Goal: Use online tool/utility: Utilize a website feature to perform a specific function

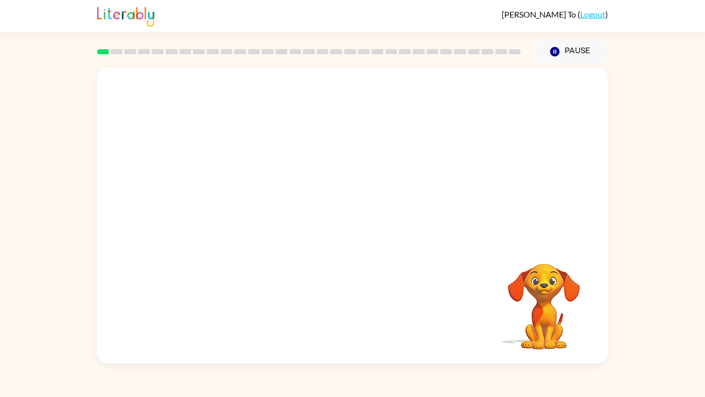
click at [246, 200] on video "Your browser must support playing .mp4 files to use Literably. Please try using…" at bounding box center [352, 154] width 511 height 173
click at [233, 198] on video "Your browser must support playing .mp4 files to use Literably. Please try using…" at bounding box center [352, 154] width 511 height 173
click at [368, 229] on button "button" at bounding box center [353, 221] width 66 height 38
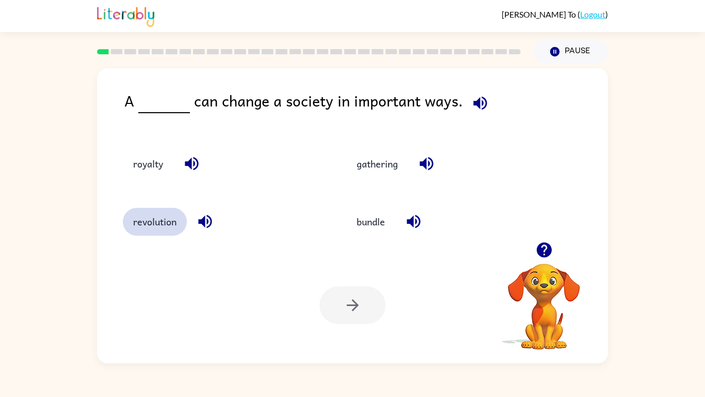
click at [140, 227] on button "revolution" at bounding box center [155, 222] width 64 height 28
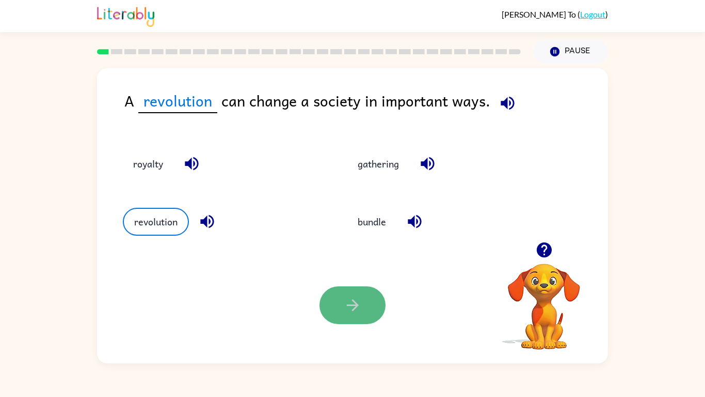
click at [337, 291] on button "button" at bounding box center [353, 305] width 66 height 38
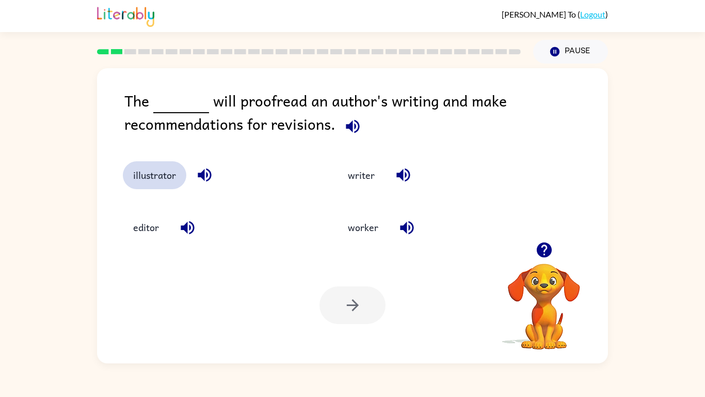
click at [154, 176] on button "illustrator" at bounding box center [155, 175] width 64 height 28
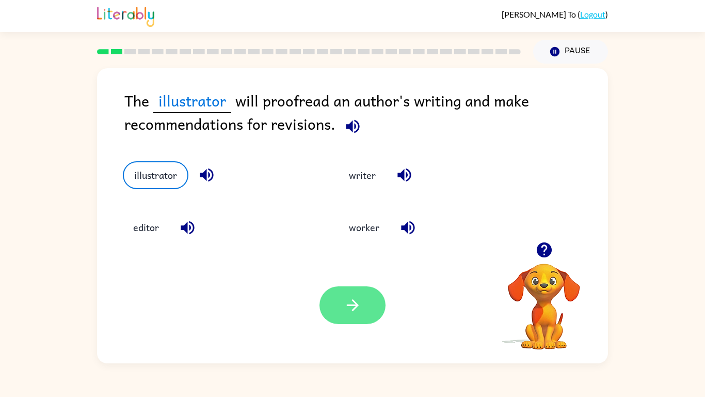
click at [350, 299] on icon "button" at bounding box center [353, 305] width 18 height 18
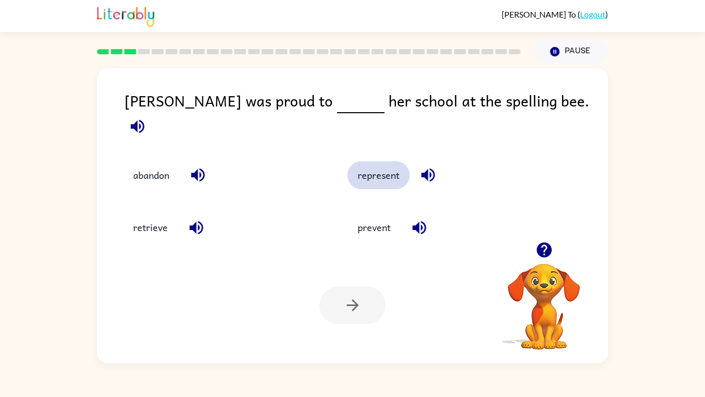
click at [375, 172] on button "represent" at bounding box center [379, 175] width 62 height 28
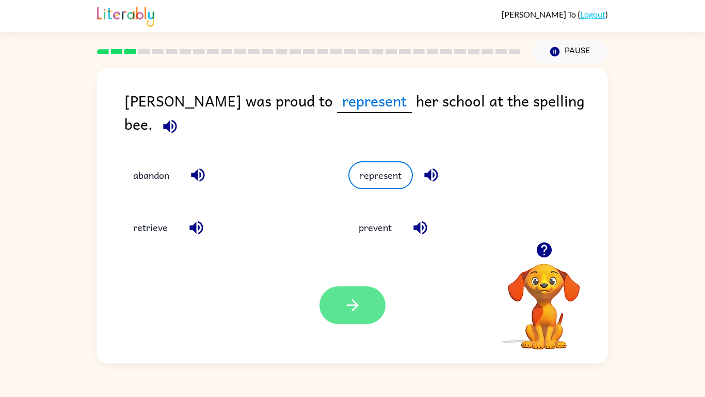
click at [352, 312] on icon "button" at bounding box center [353, 305] width 18 height 18
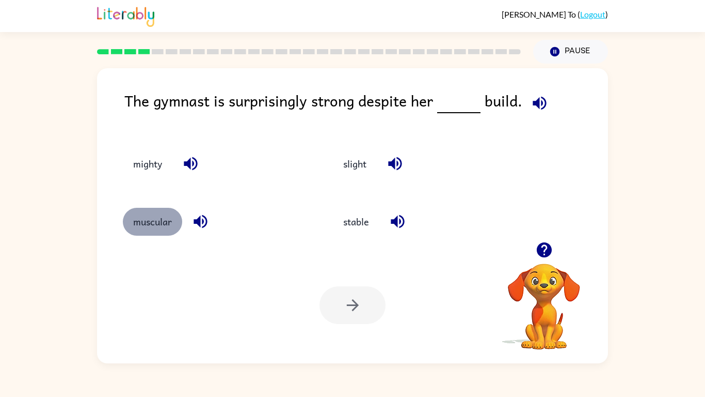
click at [144, 220] on button "muscular" at bounding box center [152, 222] width 59 height 28
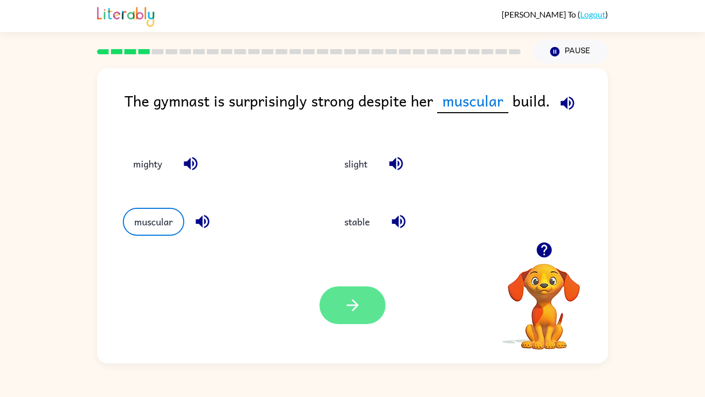
click at [366, 315] on button "button" at bounding box center [353, 305] width 66 height 38
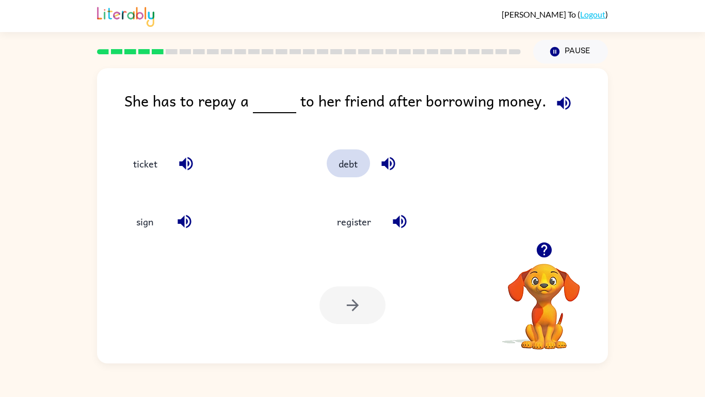
click at [353, 166] on button "debt" at bounding box center [348, 163] width 43 height 28
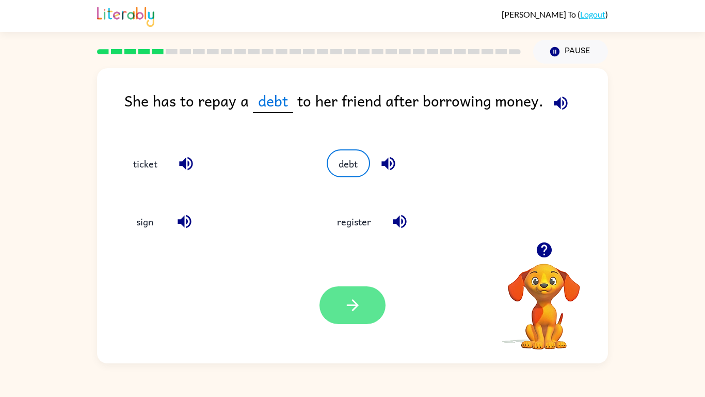
click at [363, 306] on button "button" at bounding box center [353, 305] width 66 height 38
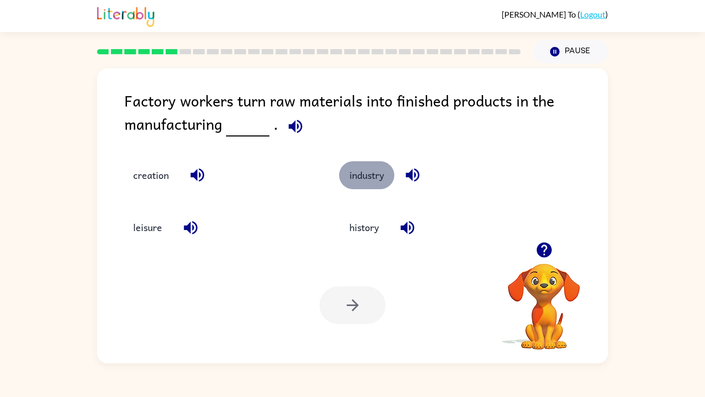
click at [356, 179] on button "industry" at bounding box center [366, 175] width 55 height 28
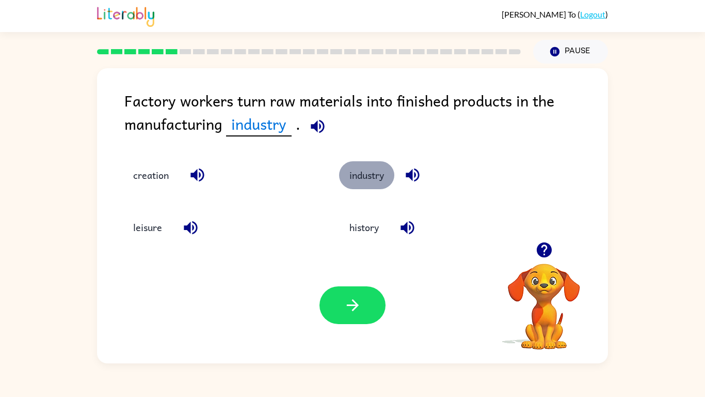
click at [378, 171] on button "industry" at bounding box center [366, 175] width 55 height 28
click at [348, 169] on button "industry" at bounding box center [366, 175] width 55 height 28
click at [374, 176] on button "industry" at bounding box center [366, 175] width 55 height 28
click at [340, 161] on button "industry" at bounding box center [368, 175] width 57 height 28
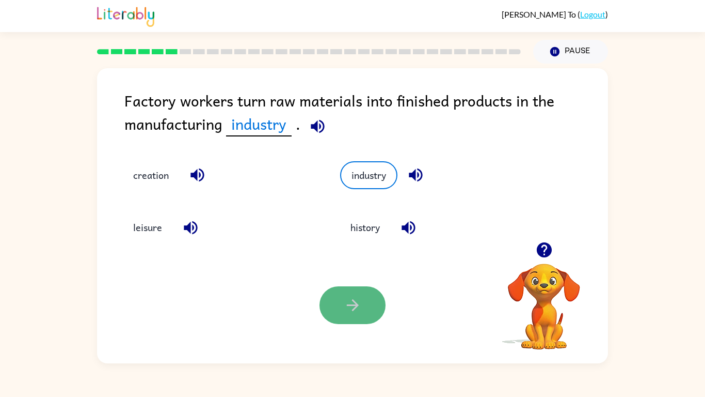
click at [346, 290] on button "button" at bounding box center [353, 305] width 66 height 38
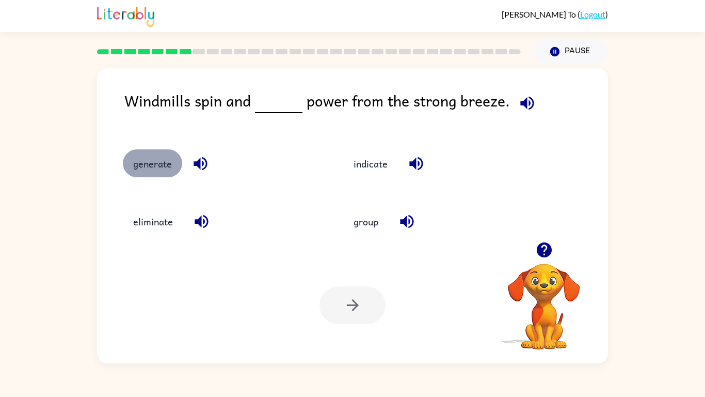
click at [168, 166] on button "generate" at bounding box center [152, 163] width 59 height 28
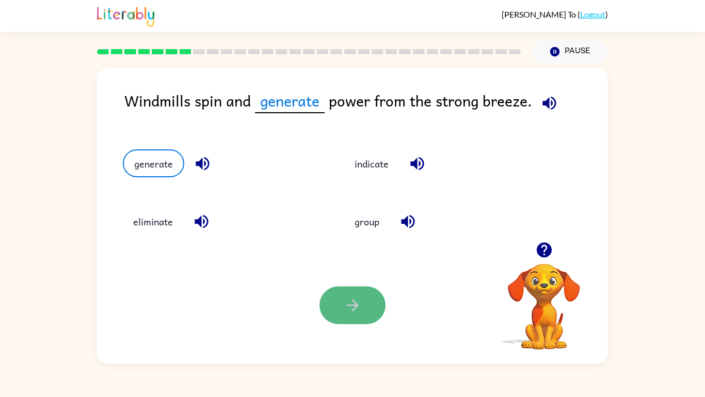
click at [367, 297] on button "button" at bounding box center [353, 305] width 66 height 38
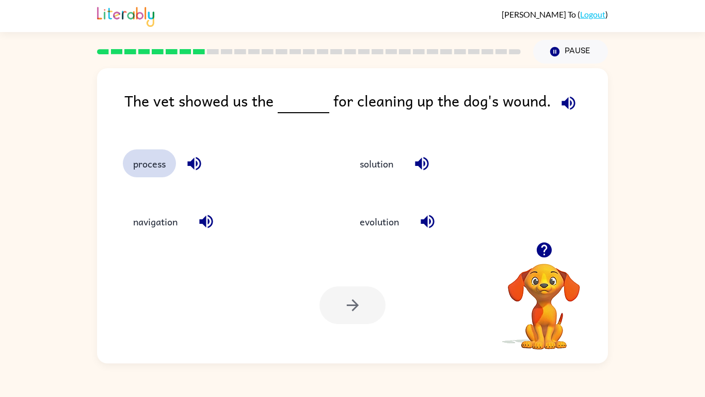
click at [144, 161] on button "process" at bounding box center [149, 163] width 53 height 28
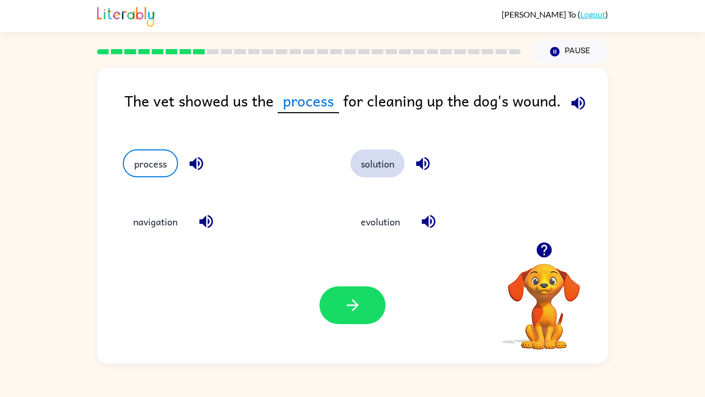
click at [384, 169] on button "solution" at bounding box center [378, 163] width 54 height 28
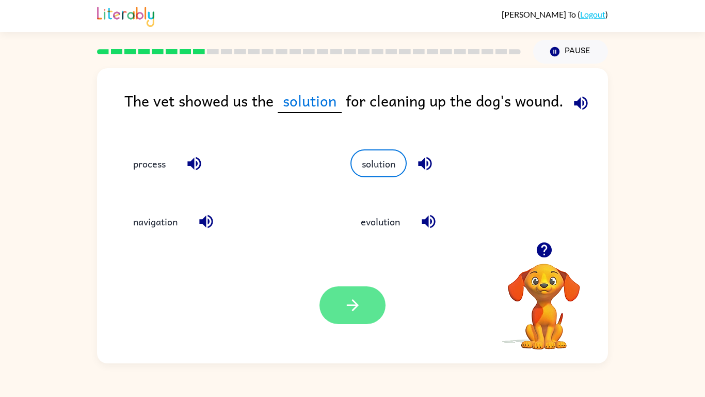
click at [348, 298] on icon "button" at bounding box center [353, 305] width 18 height 18
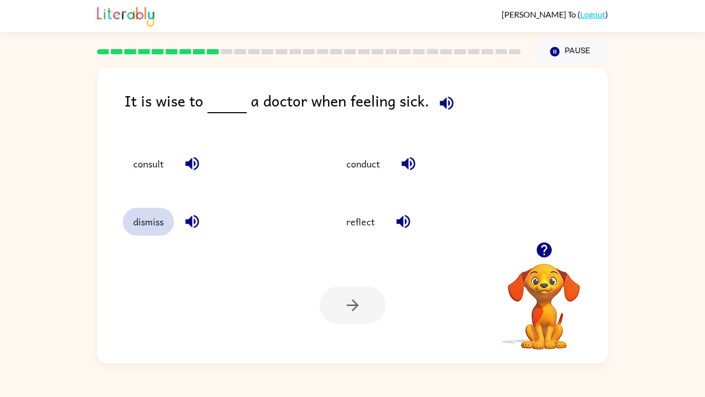
click at [150, 224] on button "dismiss" at bounding box center [148, 222] width 51 height 28
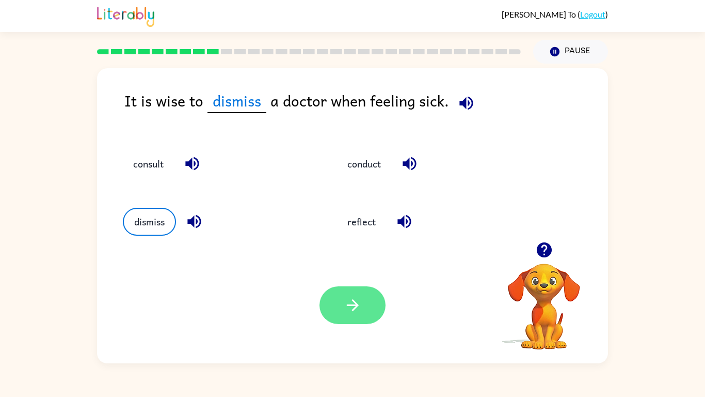
click at [346, 310] on icon "button" at bounding box center [353, 305] width 18 height 18
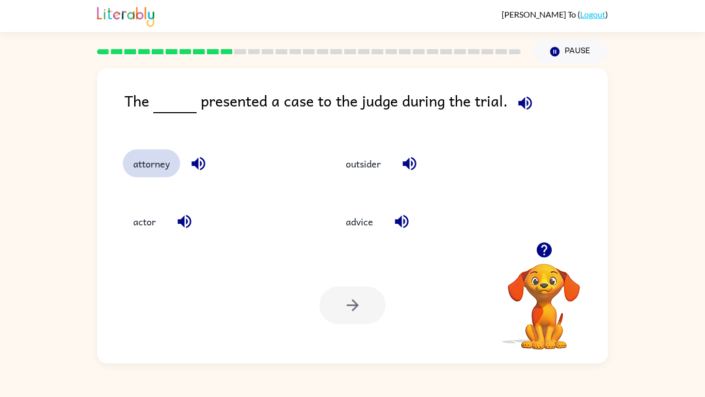
click at [133, 169] on button "attorney" at bounding box center [151, 163] width 57 height 28
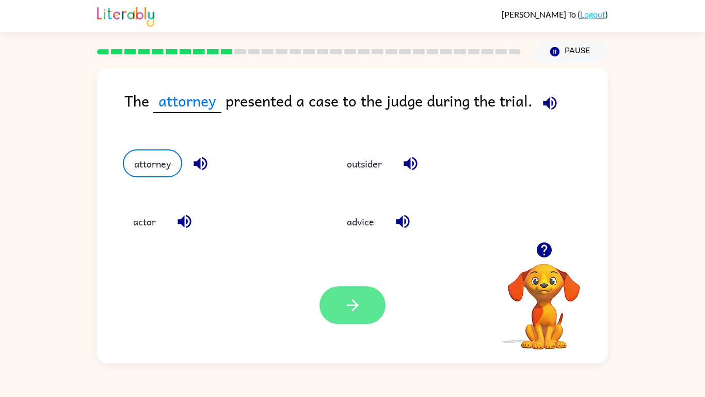
click at [354, 296] on icon "button" at bounding box center [353, 305] width 18 height 18
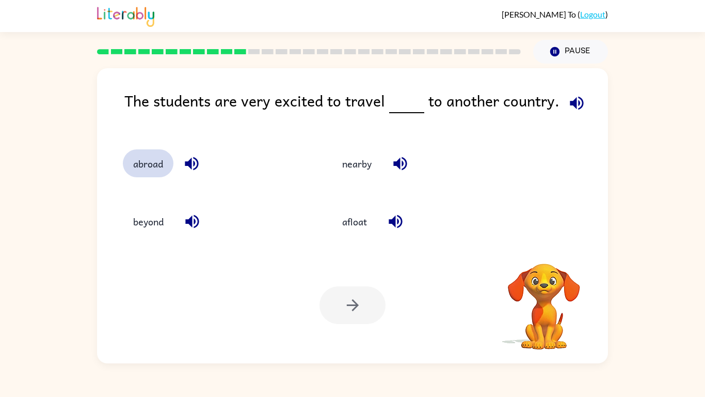
click at [169, 165] on button "abroad" at bounding box center [148, 163] width 51 height 28
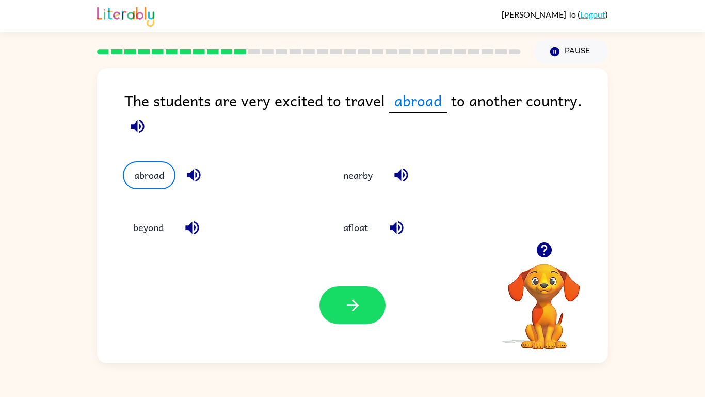
click at [340, 280] on div "Your browser must support playing .mp4 files to use Literably. Please try using…" at bounding box center [352, 305] width 511 height 116
click at [352, 308] on icon "button" at bounding box center [353, 305] width 18 height 18
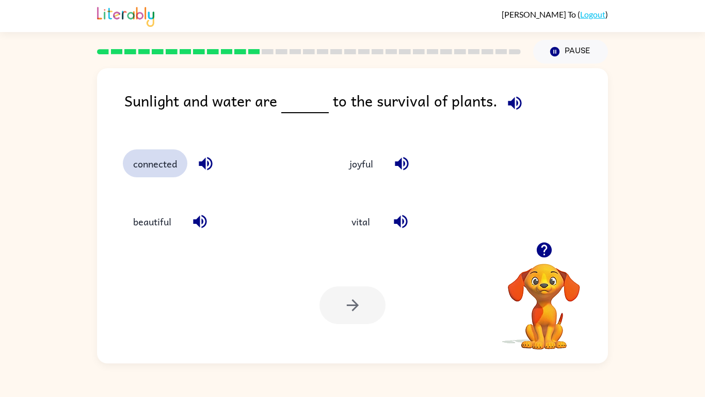
click at [173, 169] on button "connected" at bounding box center [155, 163] width 65 height 28
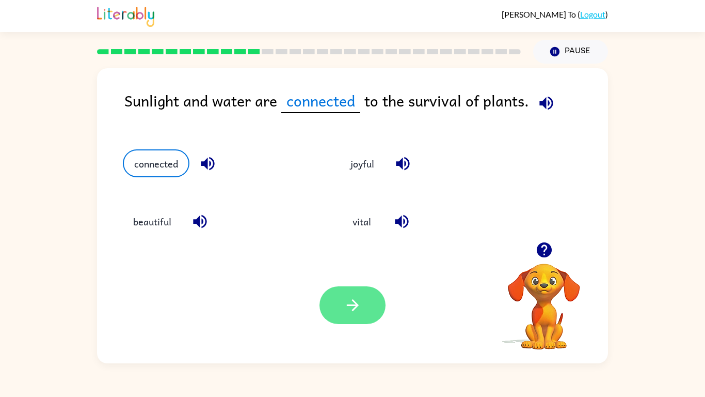
click at [349, 304] on icon "button" at bounding box center [353, 305] width 18 height 18
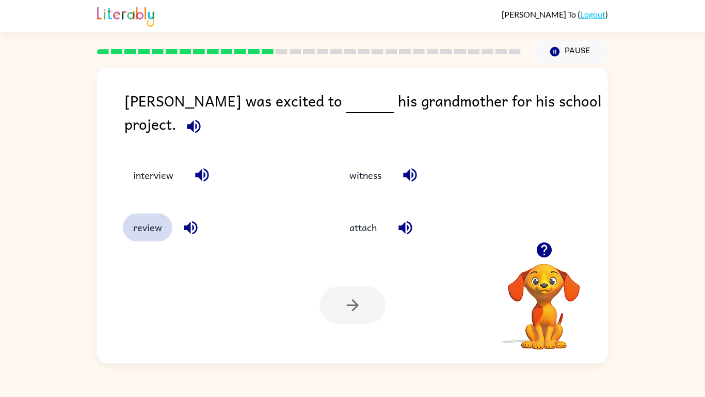
click at [138, 225] on button "review" at bounding box center [148, 227] width 50 height 28
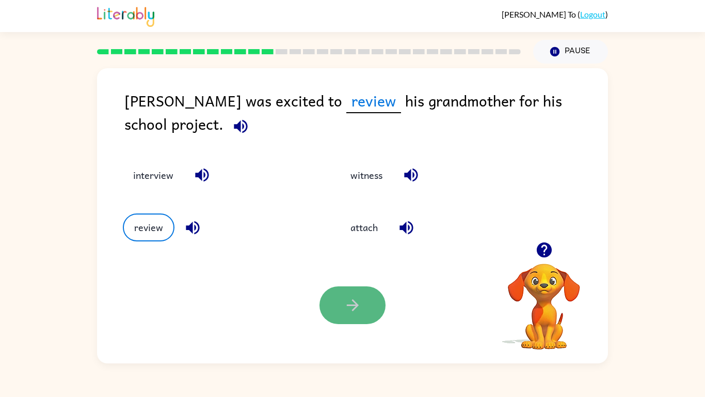
click at [356, 314] on button "button" at bounding box center [353, 305] width 66 height 38
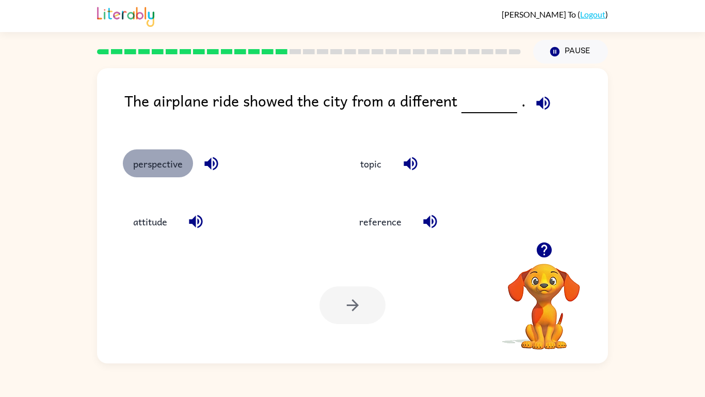
click at [153, 166] on button "perspective" at bounding box center [158, 163] width 70 height 28
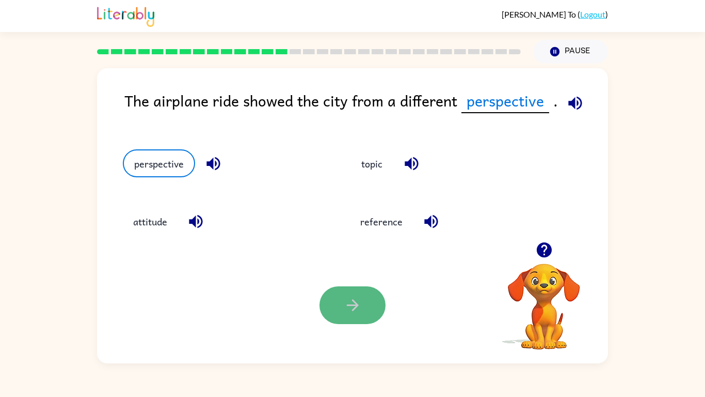
click at [368, 311] on button "button" at bounding box center [353, 305] width 66 height 38
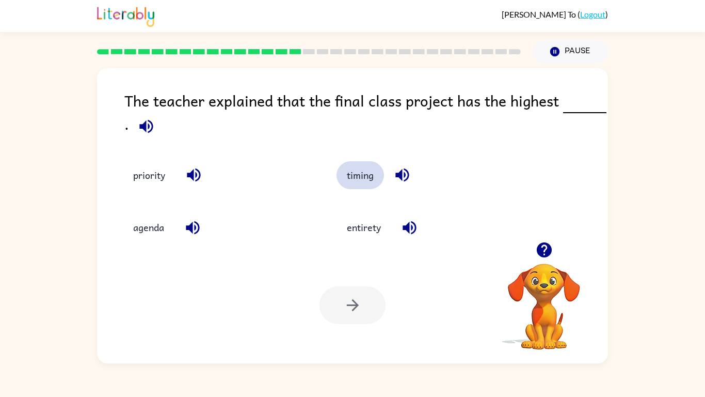
click at [359, 172] on button "timing" at bounding box center [361, 175] width 48 height 28
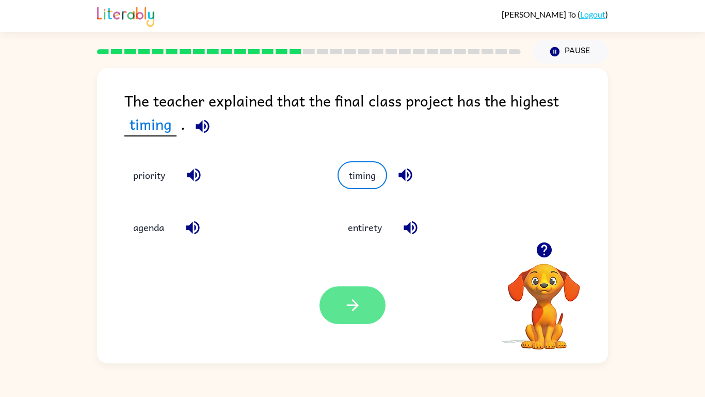
click at [343, 316] on button "button" at bounding box center [353, 305] width 66 height 38
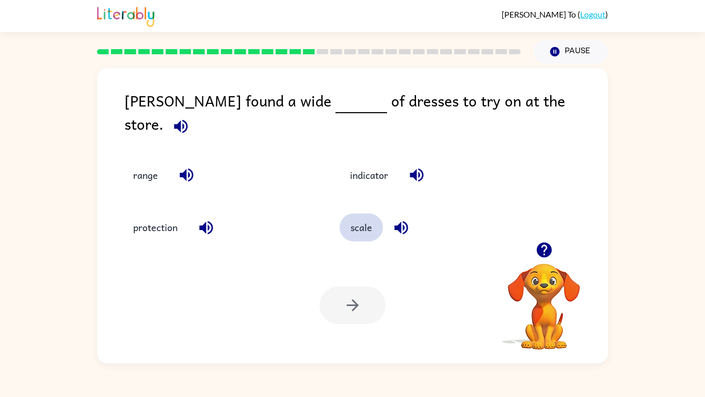
click at [366, 216] on button "scale" at bounding box center [361, 227] width 43 height 28
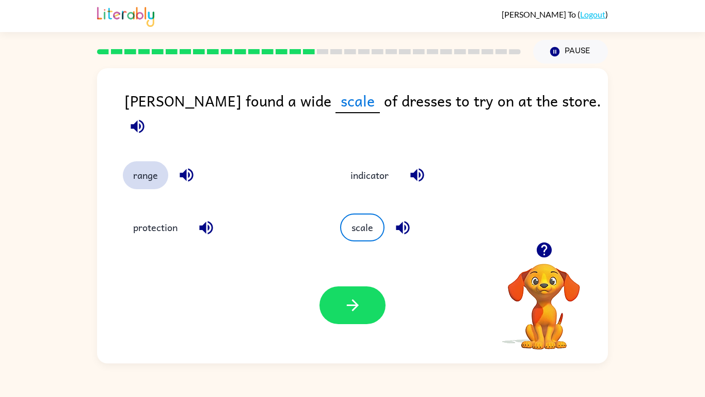
click at [164, 163] on button "range" at bounding box center [145, 175] width 45 height 28
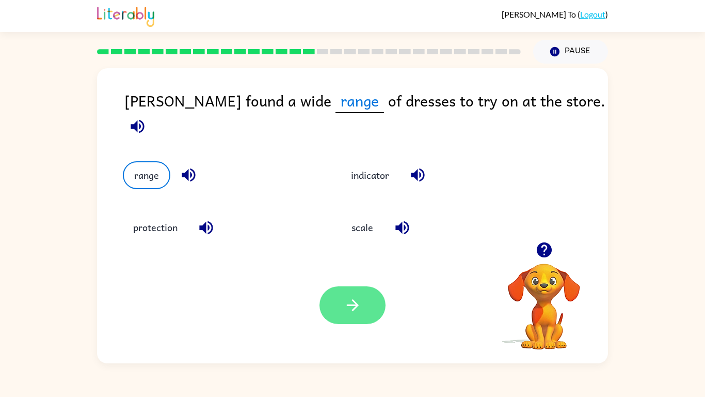
click at [337, 297] on button "button" at bounding box center [353, 305] width 66 height 38
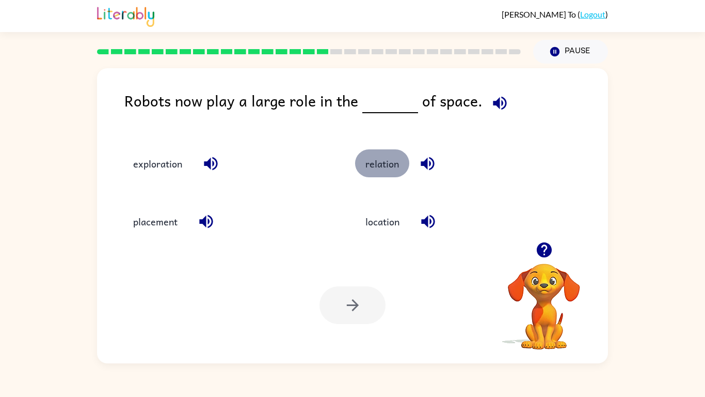
click at [388, 166] on button "relation" at bounding box center [382, 163] width 54 height 28
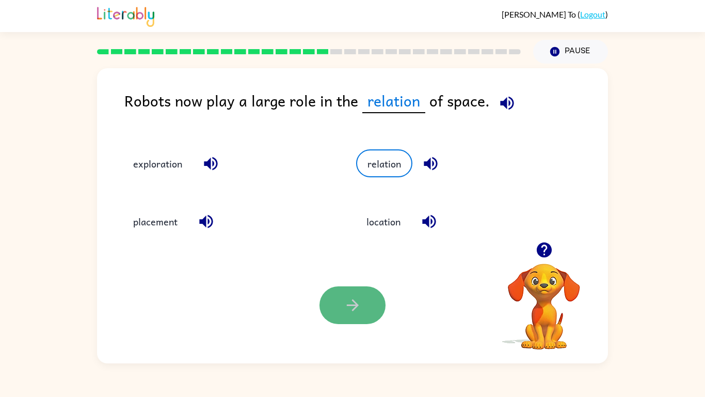
click at [351, 307] on icon "button" at bounding box center [353, 305] width 18 height 18
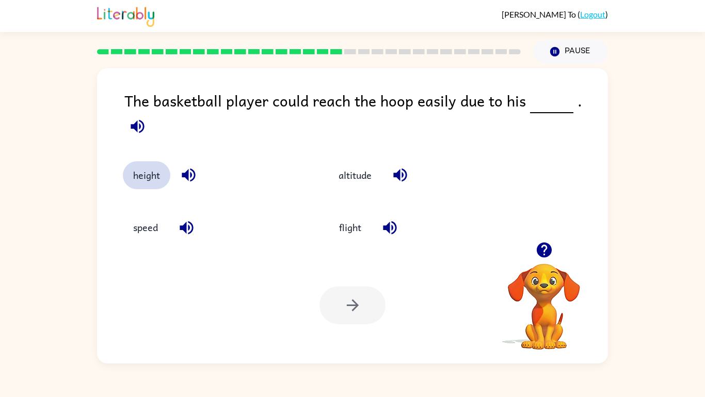
click at [132, 163] on button "height" at bounding box center [147, 175] width 48 height 28
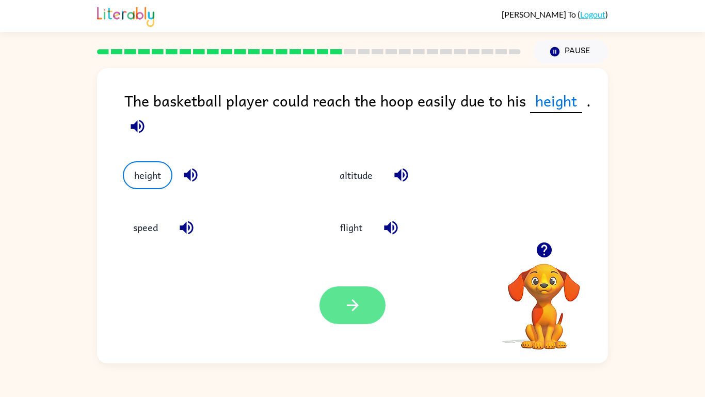
click at [337, 307] on button "button" at bounding box center [353, 305] width 66 height 38
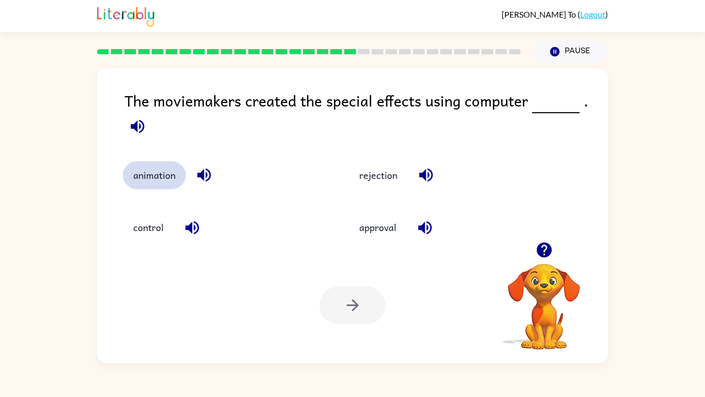
click at [164, 184] on button "animation" at bounding box center [154, 175] width 63 height 28
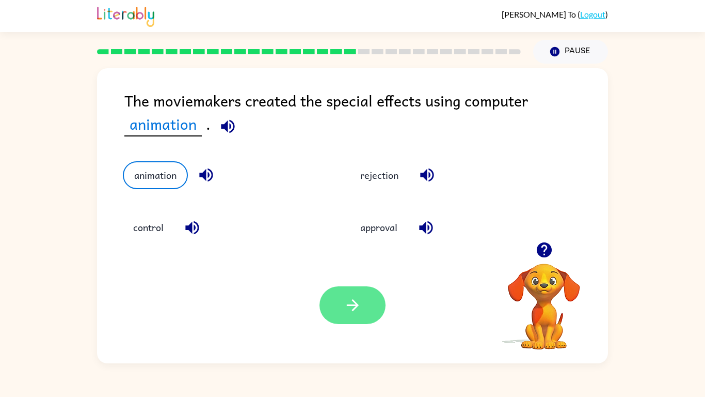
click at [335, 311] on button "button" at bounding box center [353, 305] width 66 height 38
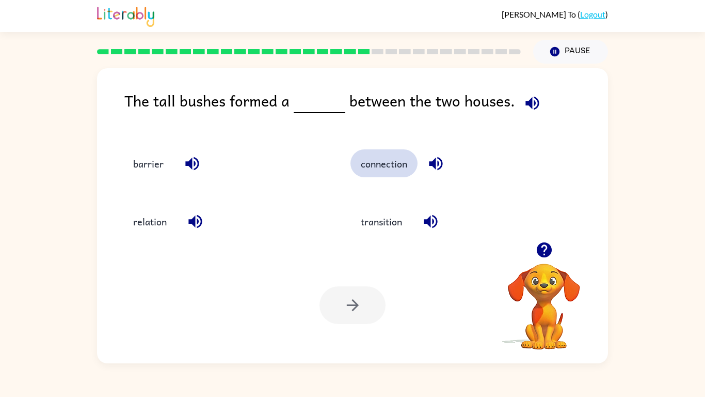
click at [382, 167] on button "connection" at bounding box center [384, 163] width 67 height 28
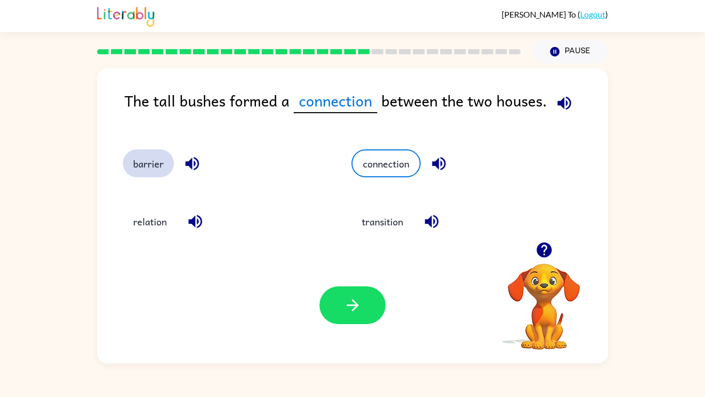
click at [136, 162] on button "barrier" at bounding box center [148, 163] width 51 height 28
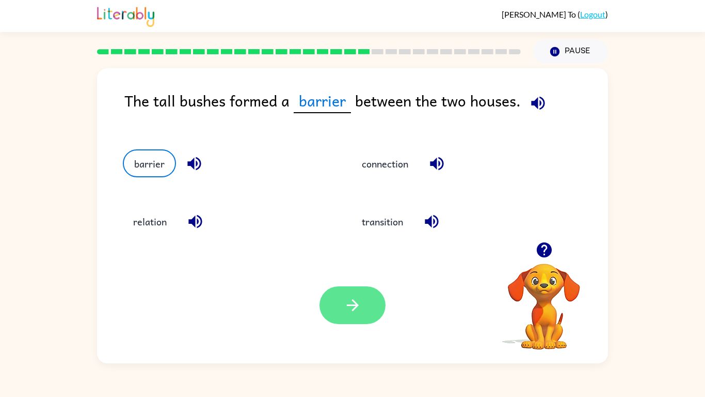
click at [360, 318] on button "button" at bounding box center [353, 305] width 66 height 38
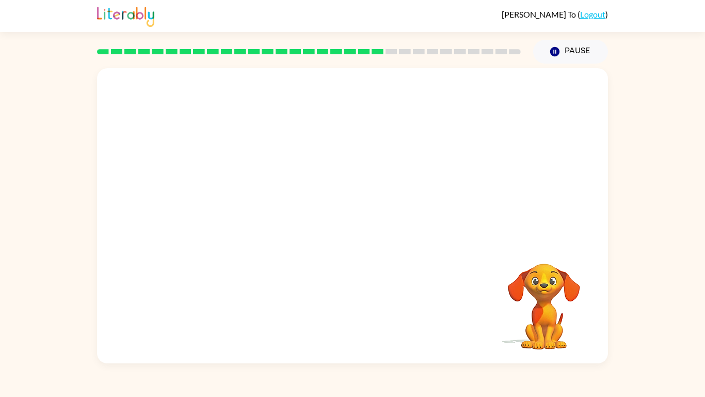
click at [262, 205] on video "Your browser must support playing .mp4 files to use Literably. Please try using…" at bounding box center [352, 154] width 511 height 173
click at [265, 216] on video "Your browser must support playing .mp4 files to use Literably. Please try using…" at bounding box center [352, 154] width 511 height 173
click at [245, 198] on video "Your browser must support playing .mp4 files to use Literably. Please try using…" at bounding box center [352, 154] width 511 height 173
click at [264, 214] on video "Your browser must support playing .mp4 files to use Literably. Please try using…" at bounding box center [352, 154] width 511 height 173
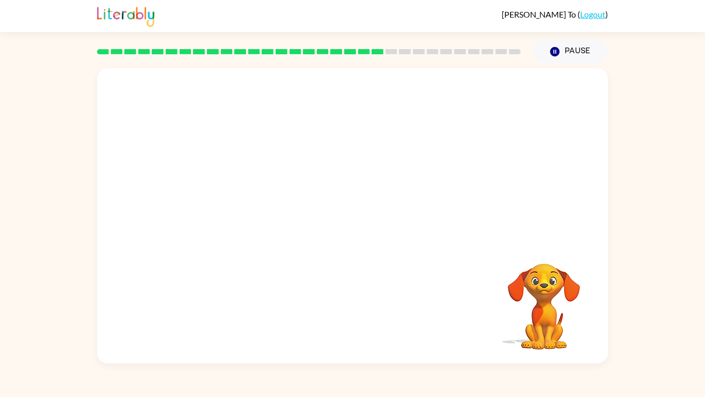
click at [264, 214] on video "Your browser must support playing .mp4 files to use Literably. Please try using…" at bounding box center [352, 154] width 511 height 173
click at [257, 207] on video "Your browser must support playing .mp4 files to use Literably. Please try using…" at bounding box center [352, 154] width 511 height 173
click at [356, 231] on div at bounding box center [353, 221] width 66 height 38
click at [360, 210] on button "button" at bounding box center [353, 221] width 66 height 38
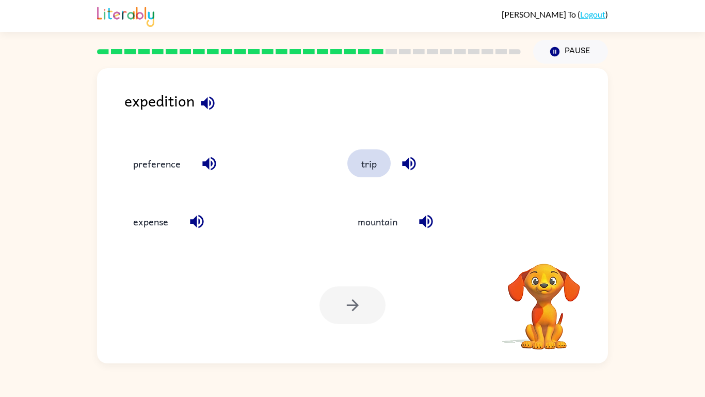
click at [367, 176] on button "trip" at bounding box center [369, 163] width 43 height 28
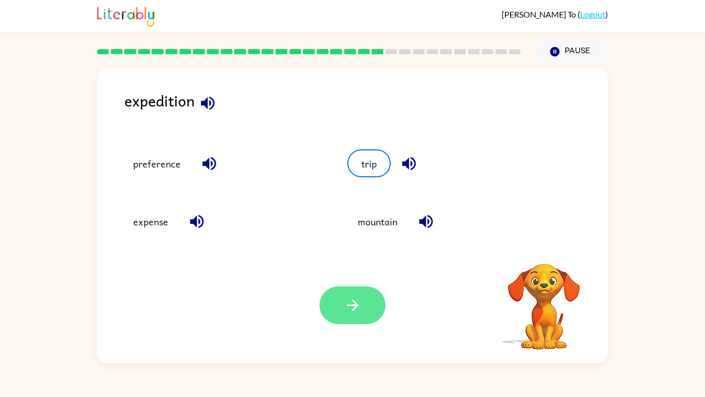
click at [345, 310] on icon "button" at bounding box center [353, 305] width 18 height 18
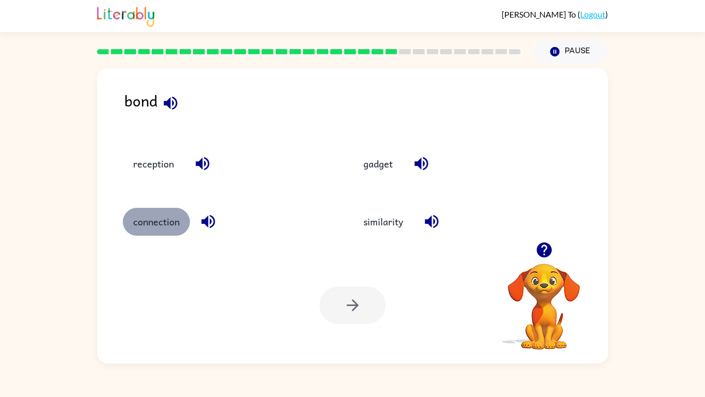
click at [181, 222] on button "connection" at bounding box center [156, 222] width 67 height 28
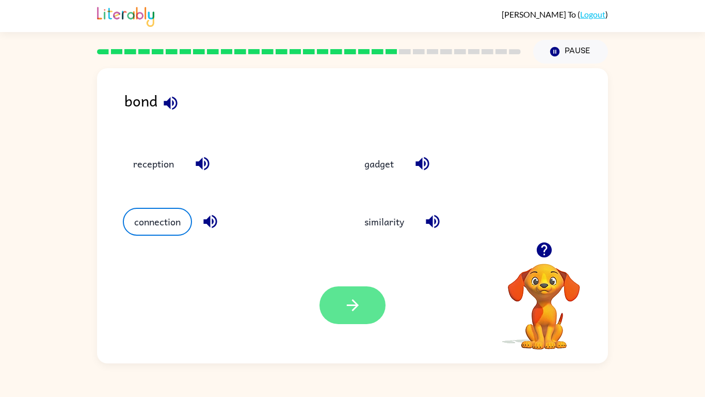
click at [376, 313] on button "button" at bounding box center [353, 305] width 66 height 38
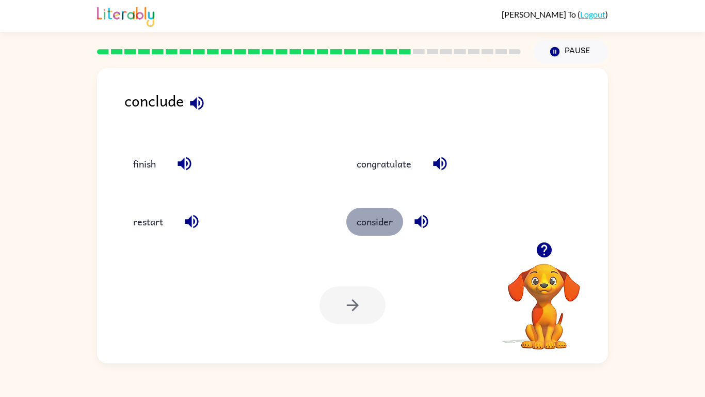
click at [380, 224] on button "consider" at bounding box center [374, 222] width 57 height 28
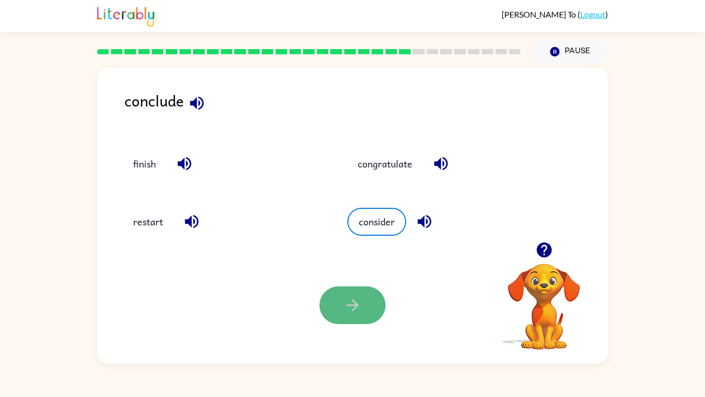
click at [344, 293] on button "button" at bounding box center [353, 305] width 66 height 38
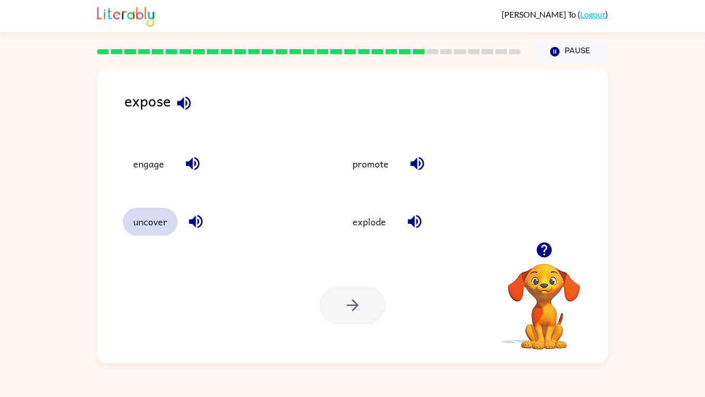
click at [136, 222] on button "uncover" at bounding box center [150, 222] width 55 height 28
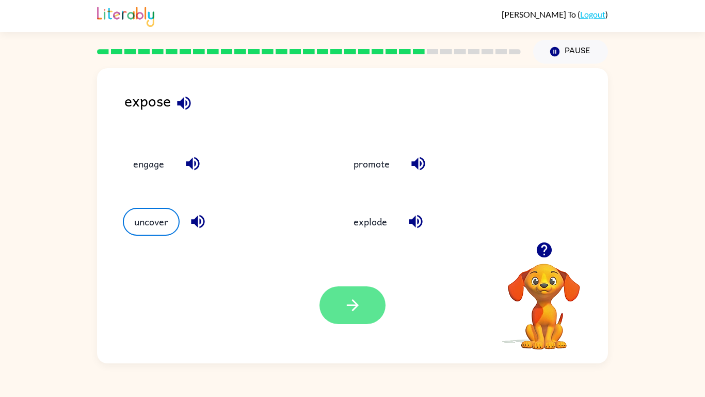
click at [377, 310] on button "button" at bounding box center [353, 305] width 66 height 38
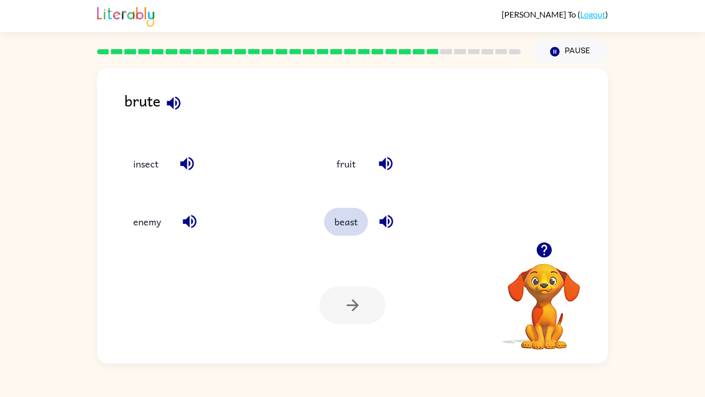
click at [342, 218] on button "beast" at bounding box center [346, 222] width 44 height 28
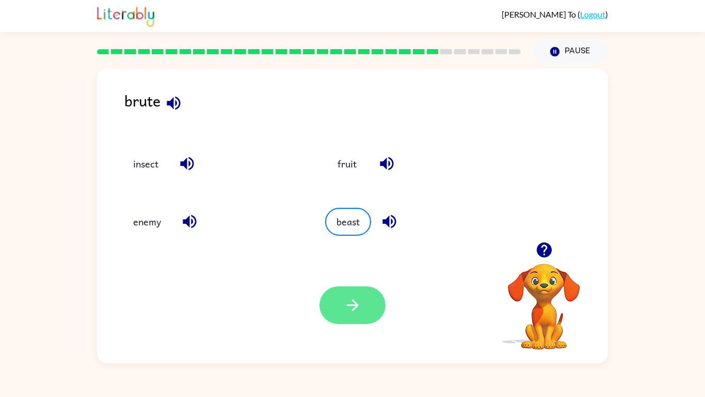
click at [349, 300] on icon "button" at bounding box center [353, 305] width 18 height 18
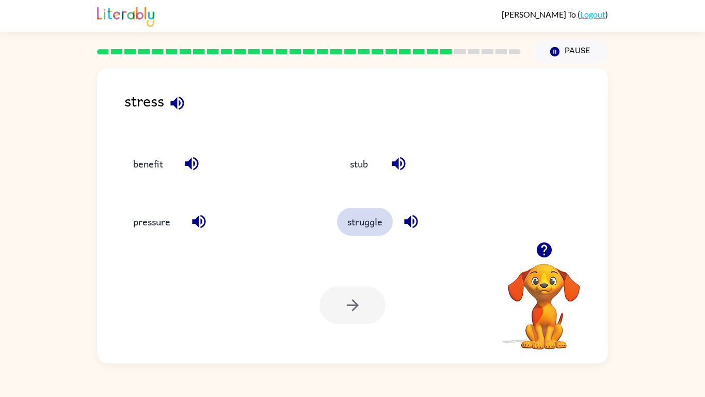
click at [346, 221] on button "struggle" at bounding box center [365, 222] width 56 height 28
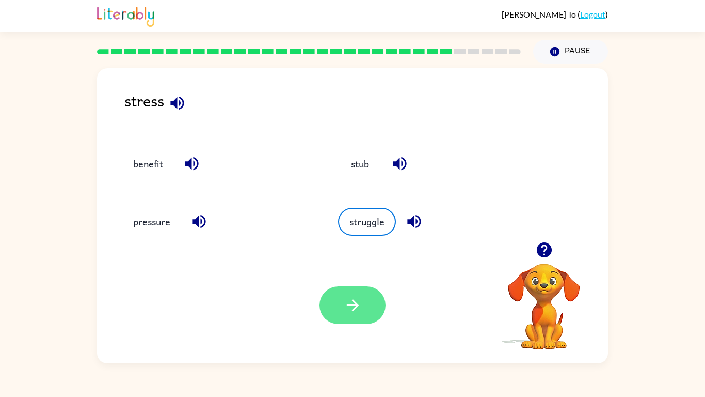
click at [368, 322] on button "button" at bounding box center [353, 305] width 66 height 38
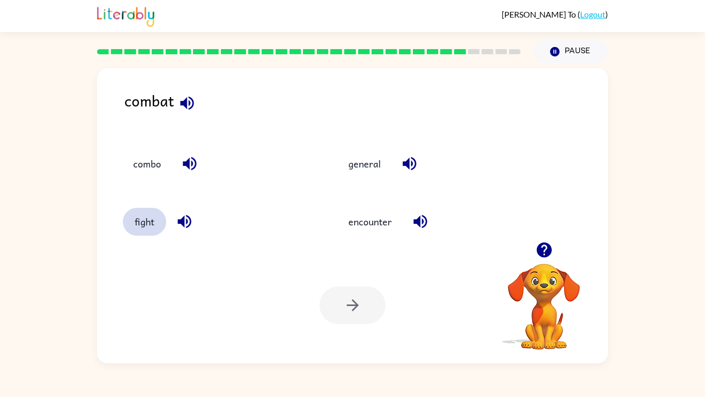
click at [131, 217] on button "fight" at bounding box center [144, 222] width 43 height 28
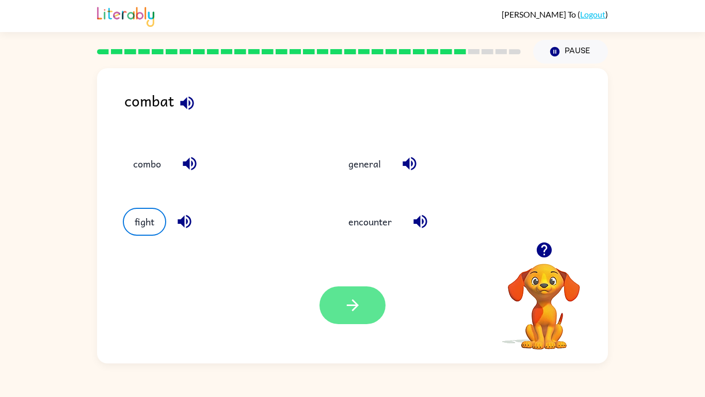
click at [372, 312] on button "button" at bounding box center [353, 305] width 66 height 38
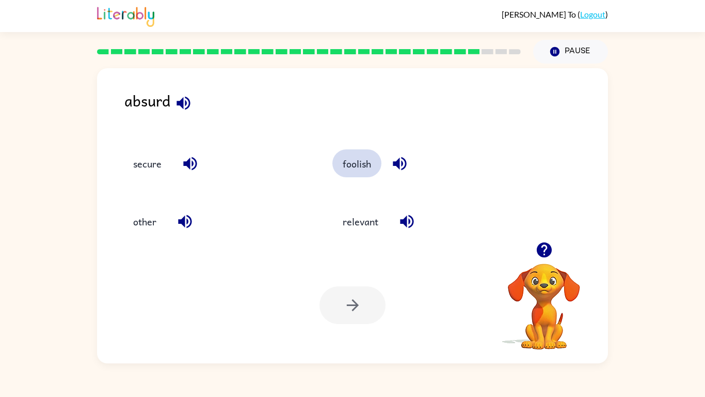
click at [349, 153] on button "foolish" at bounding box center [357, 163] width 49 height 28
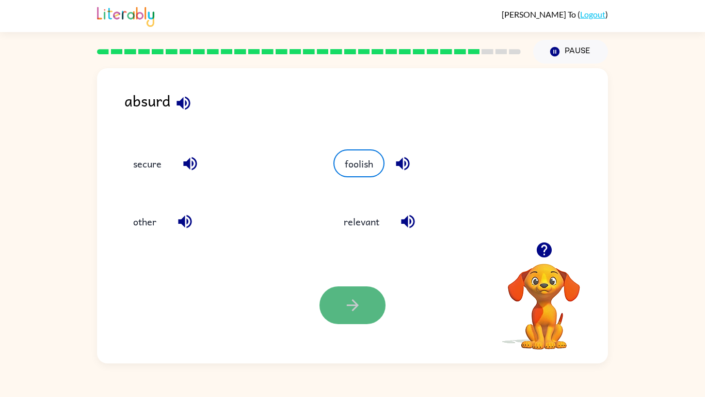
click at [373, 311] on button "button" at bounding box center [353, 305] width 66 height 38
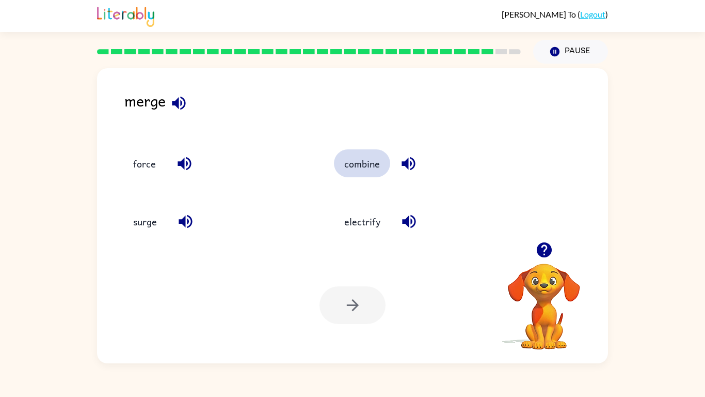
click at [357, 164] on button "combine" at bounding box center [362, 163] width 56 height 28
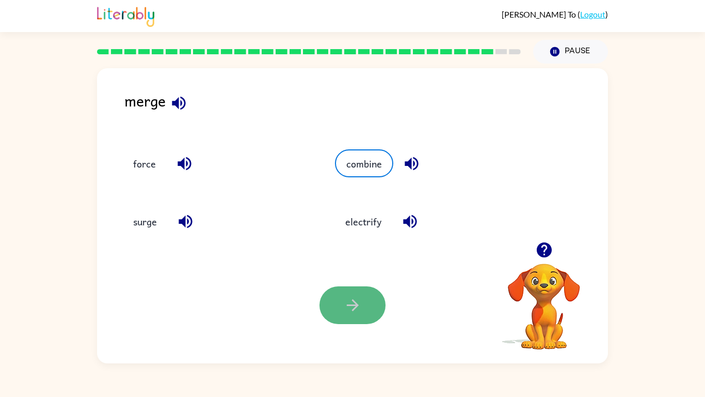
click at [354, 287] on button "button" at bounding box center [353, 305] width 66 height 38
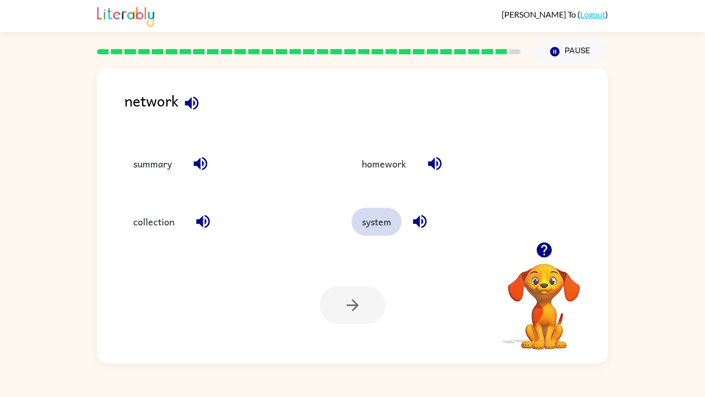
click at [394, 216] on button "system" at bounding box center [377, 222] width 50 height 28
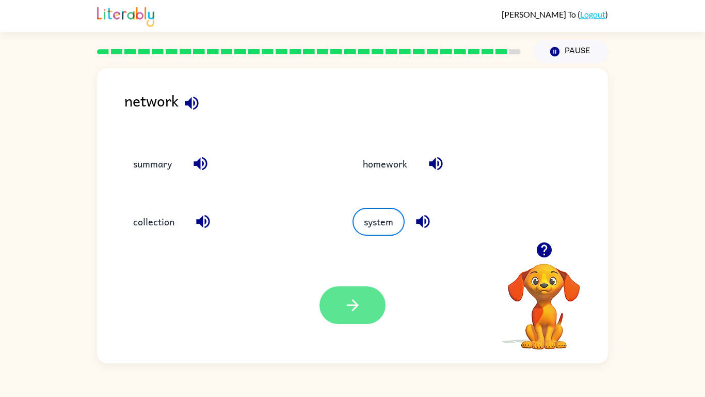
click at [360, 308] on icon "button" at bounding box center [353, 305] width 18 height 18
